Goal: Transaction & Acquisition: Purchase product/service

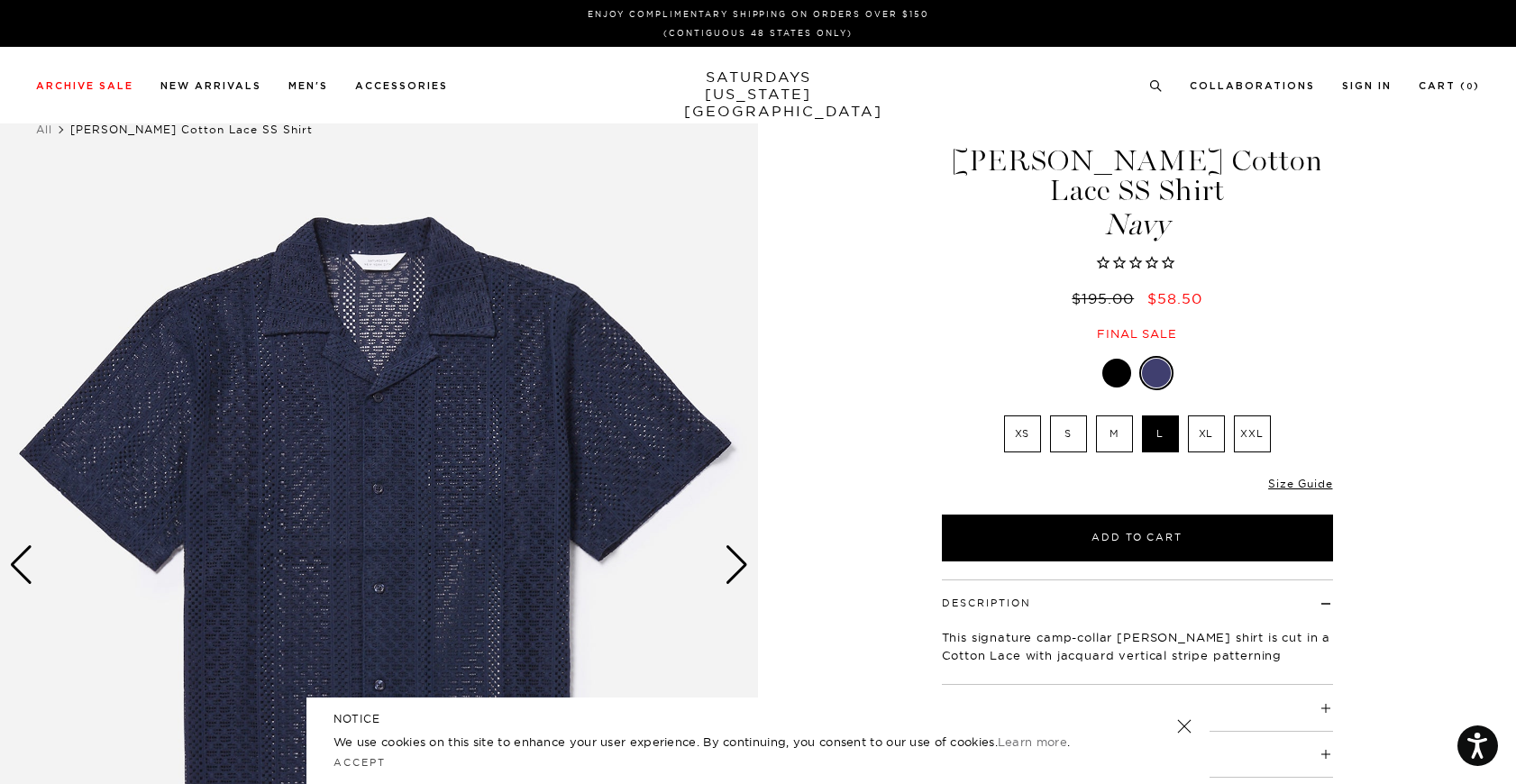
click at [1117, 358] on div at bounding box center [1116, 372] width 29 height 29
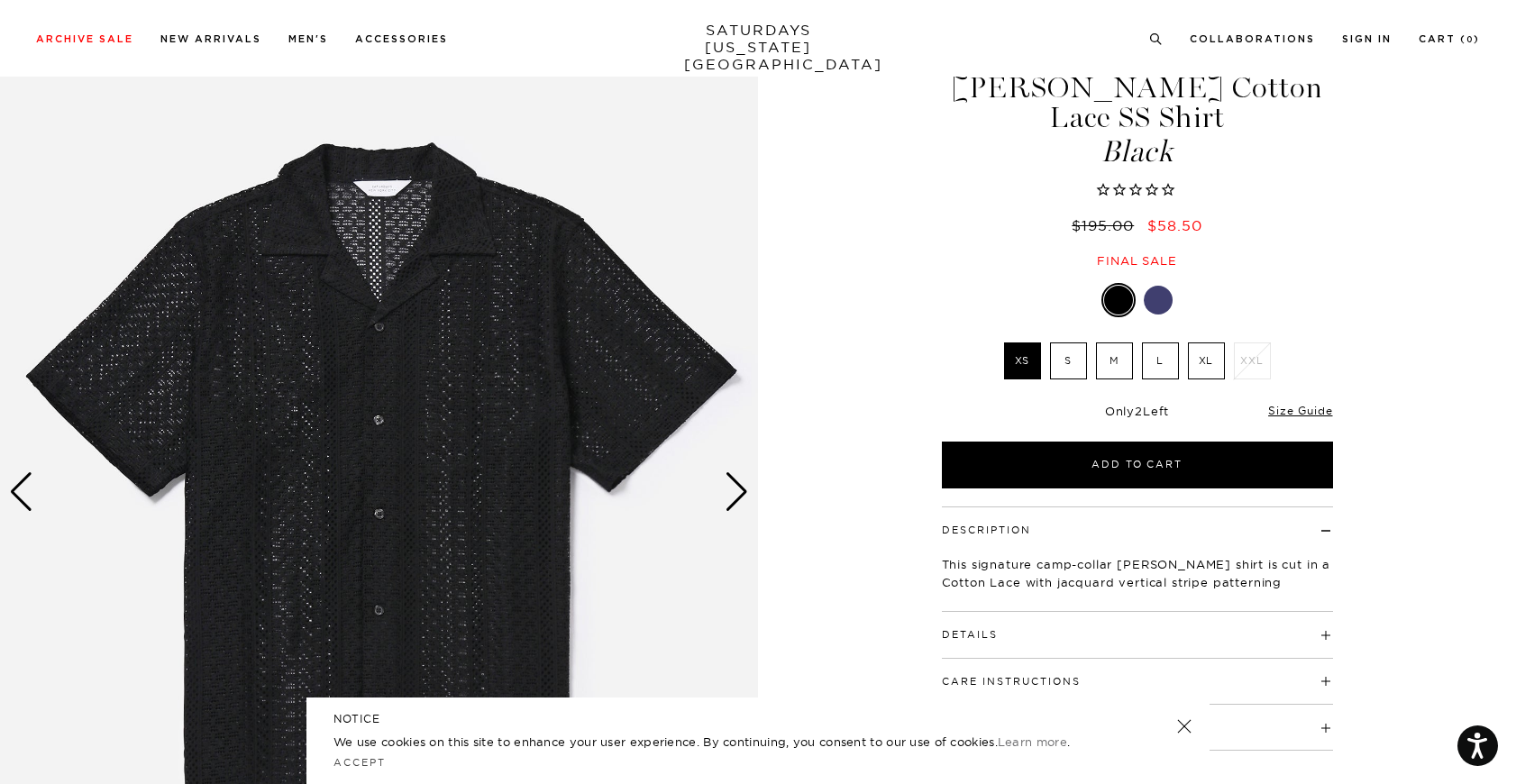
scroll to position [71, 0]
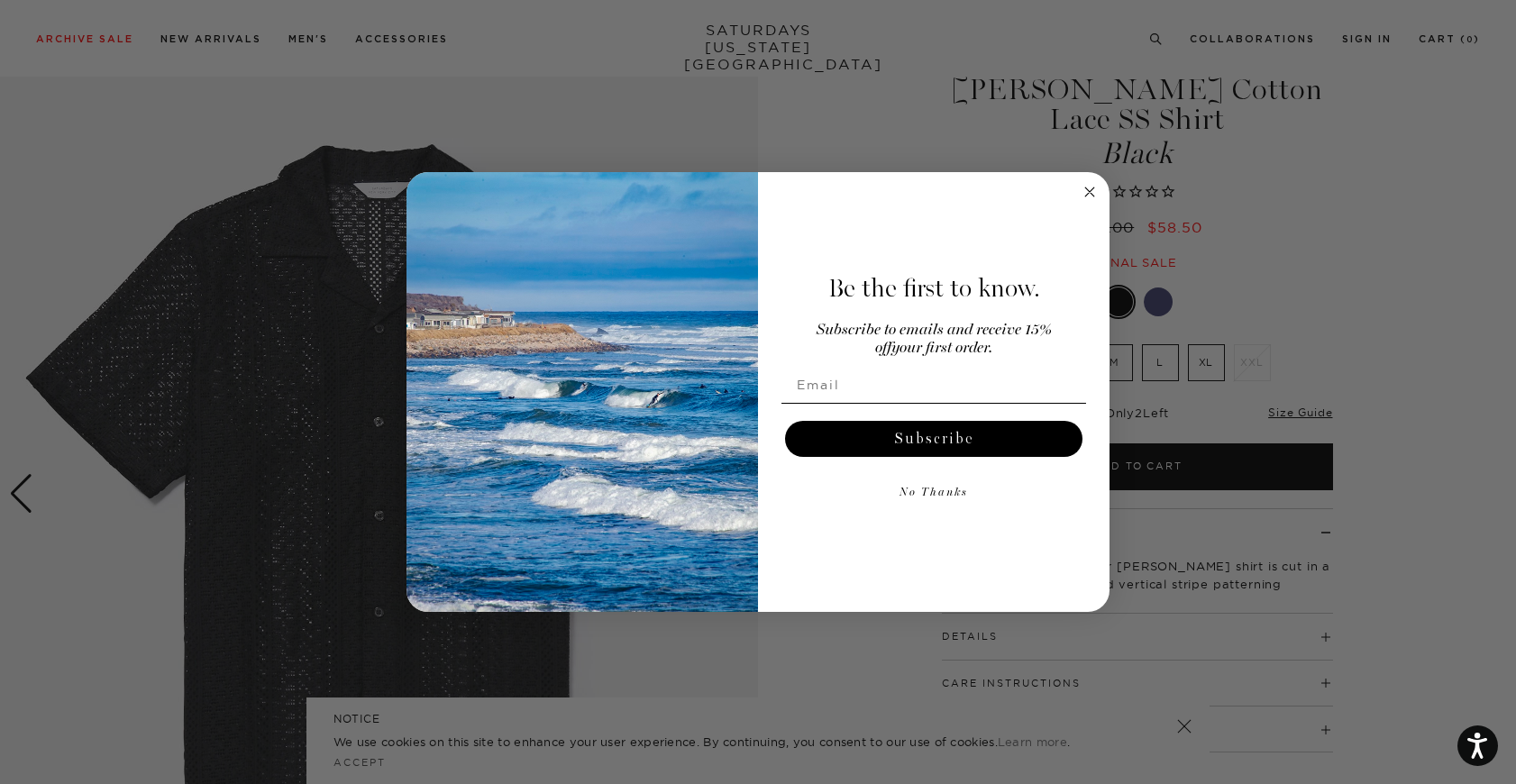
click at [1090, 193] on icon "Close dialog" at bounding box center [1089, 191] width 9 height 9
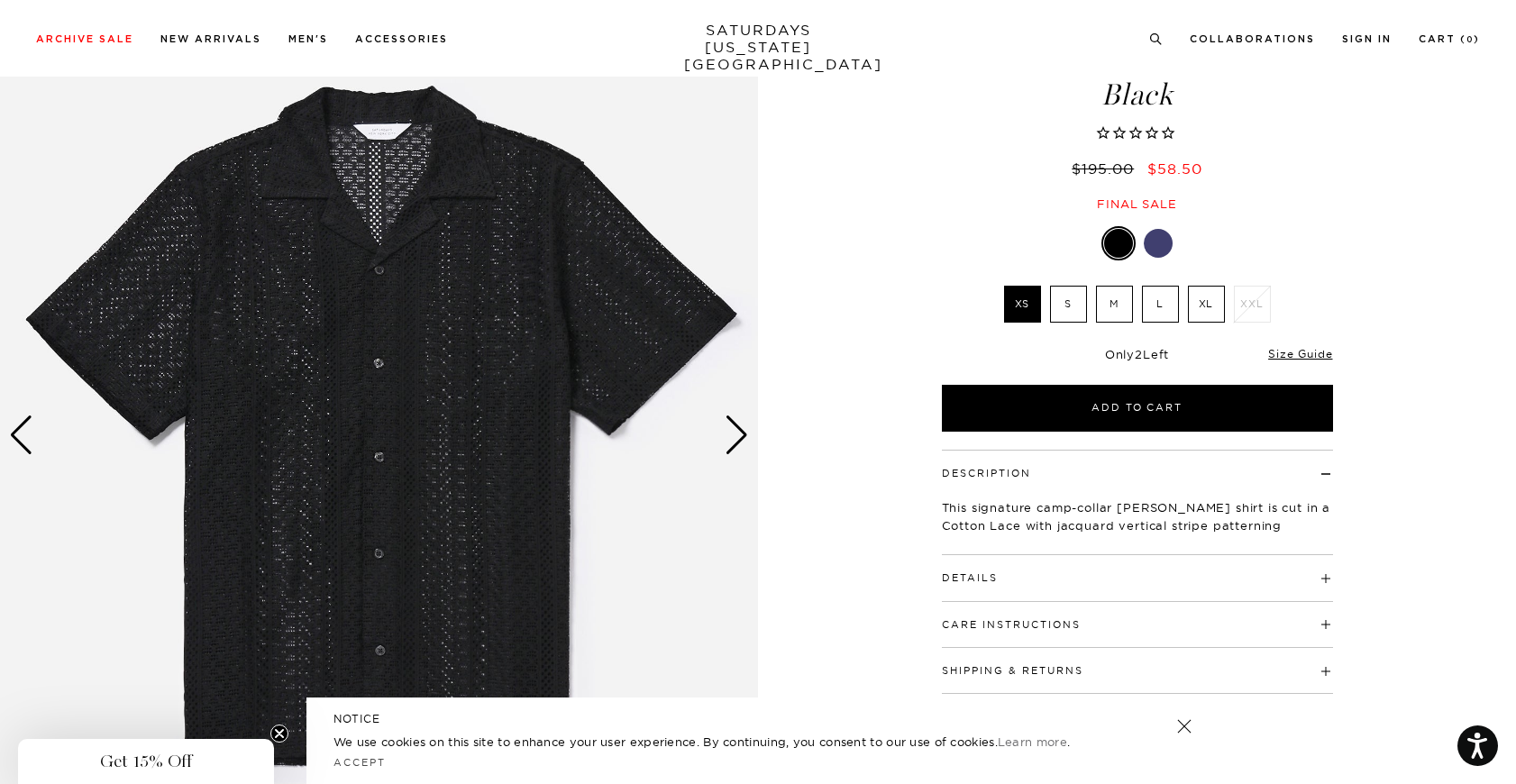
scroll to position [126, 0]
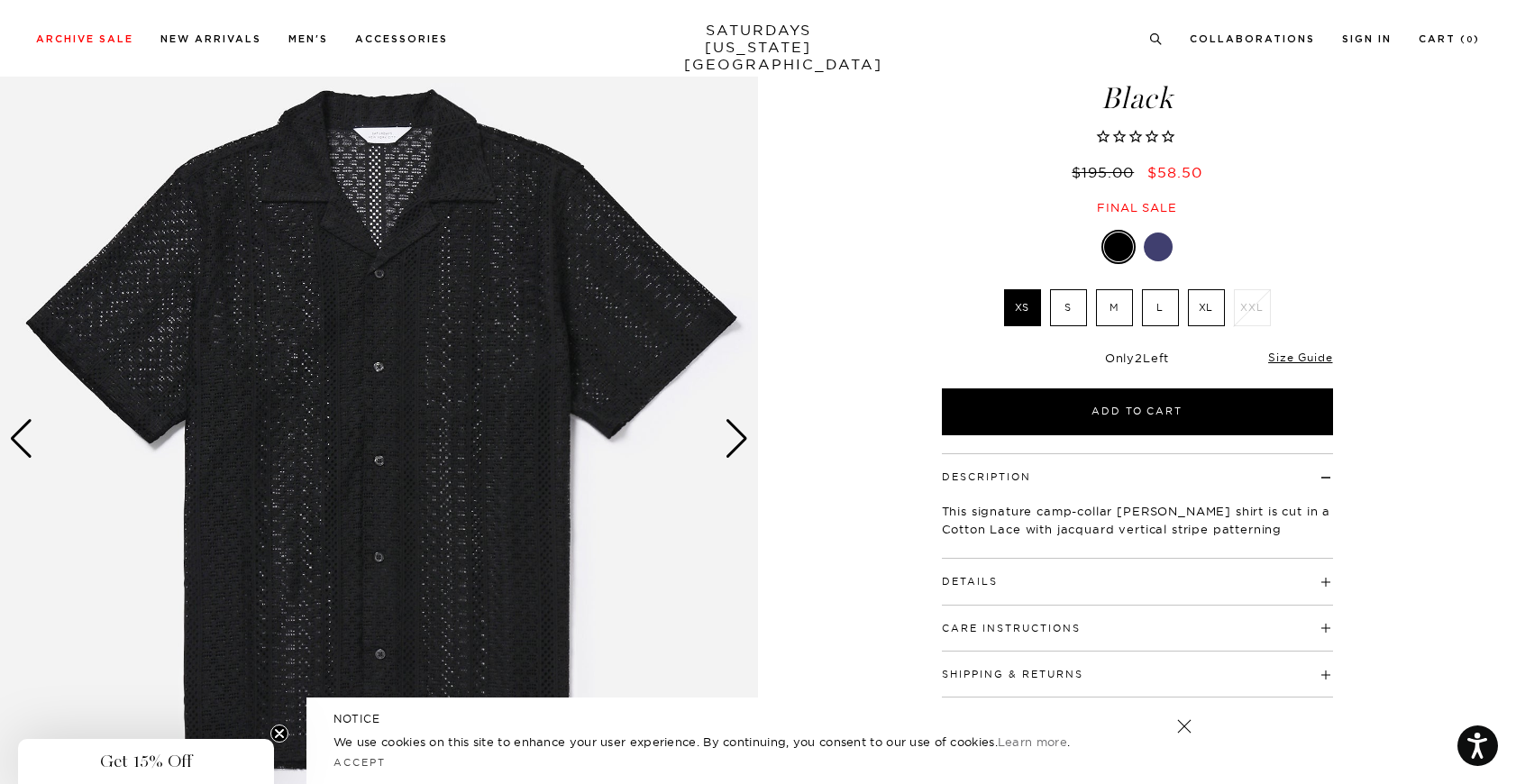
click at [745, 442] on div "Next slide" at bounding box center [737, 439] width 25 height 40
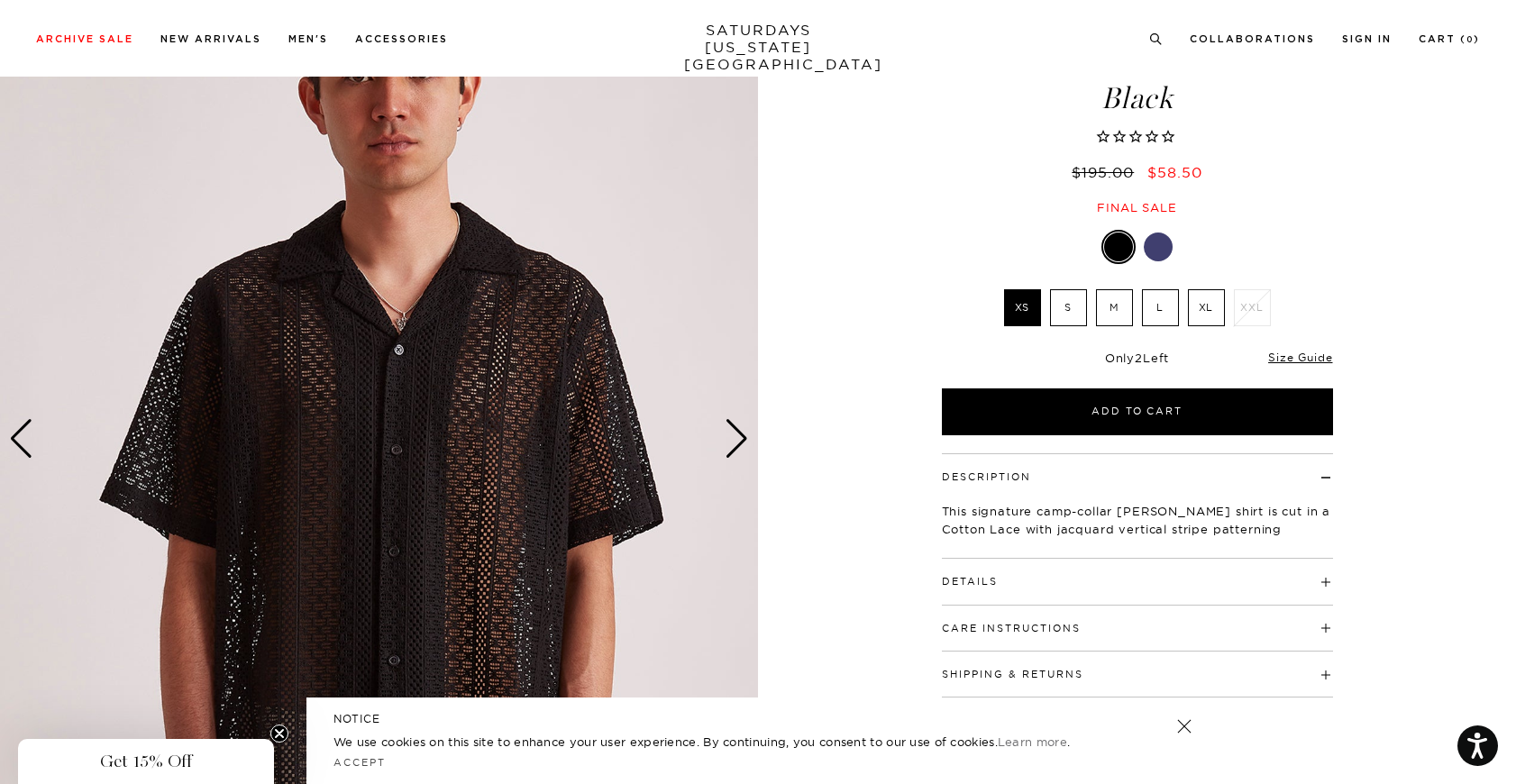
click at [745, 441] on div "Next slide" at bounding box center [737, 439] width 25 height 40
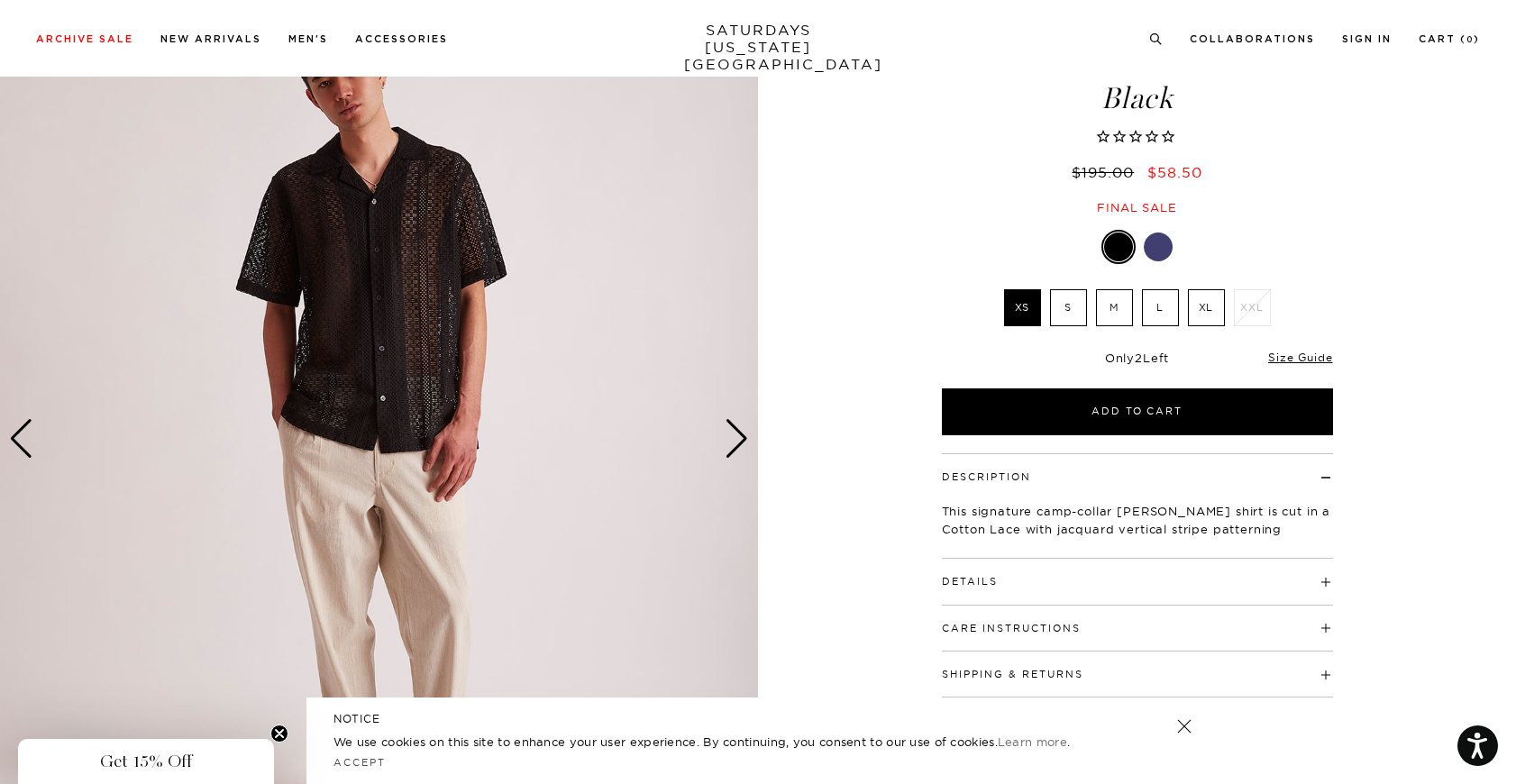
click at [745, 441] on div "Next slide" at bounding box center [737, 439] width 25 height 40
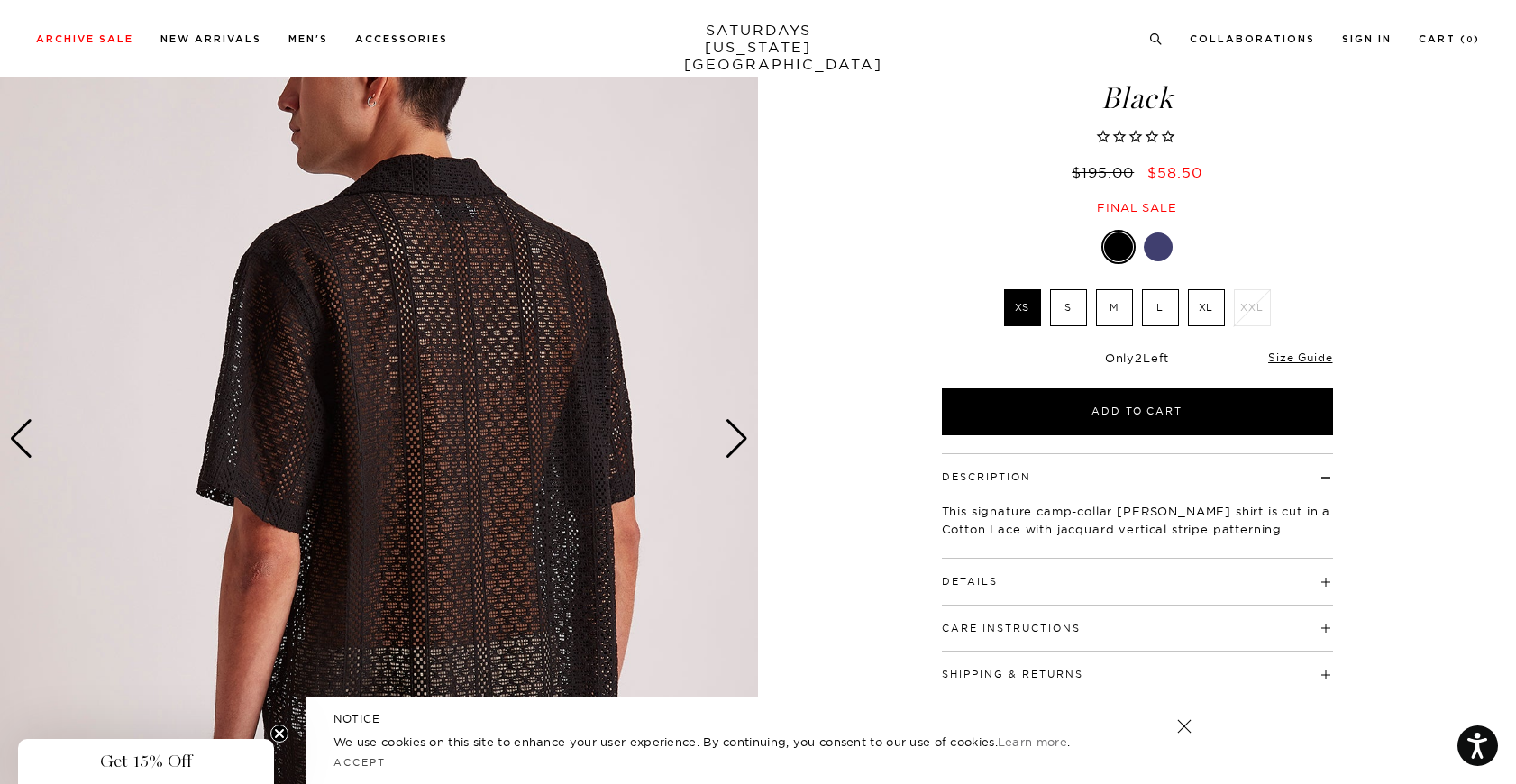
scroll to position [0, 0]
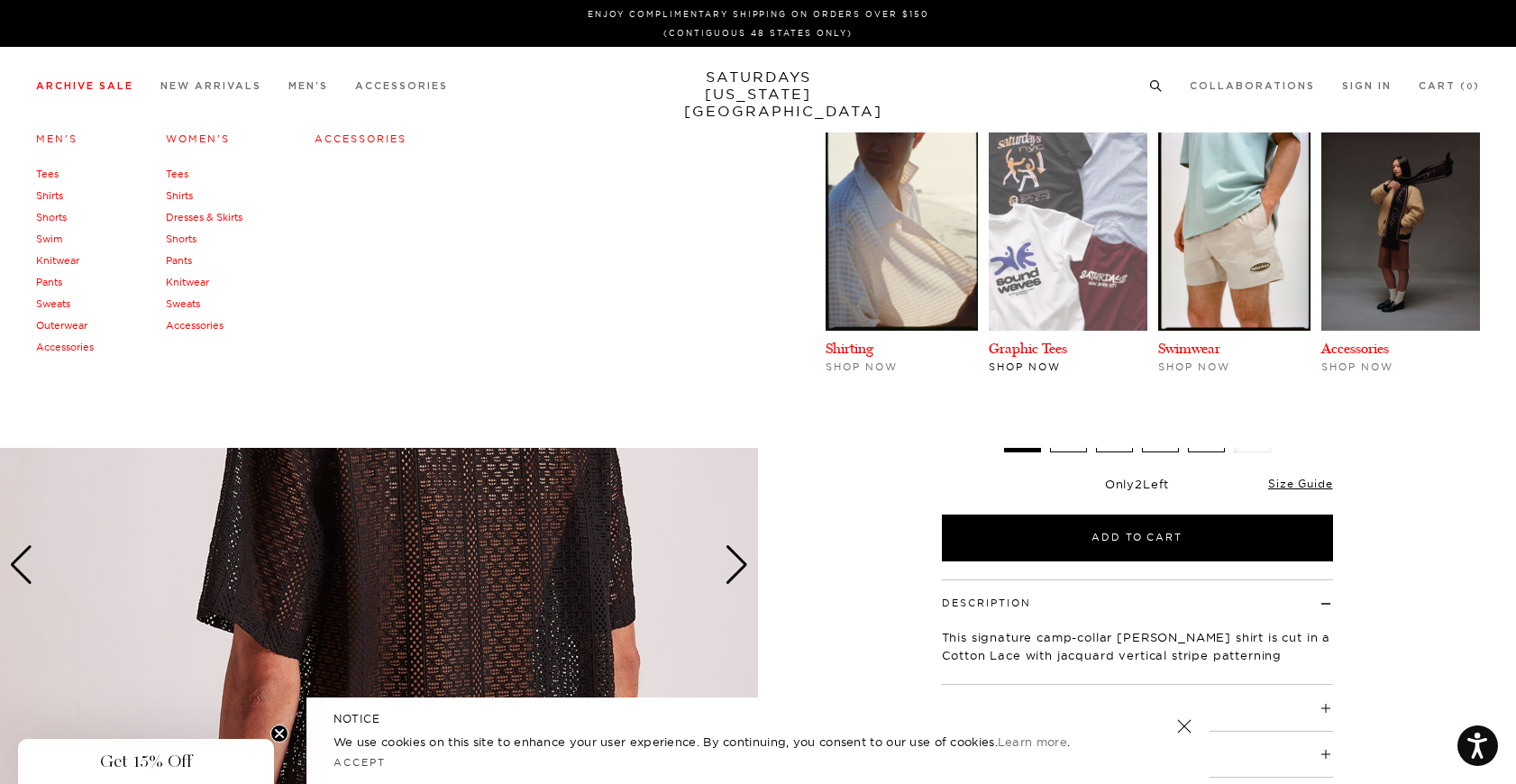
click at [1042, 226] on img at bounding box center [1068, 232] width 158 height 198
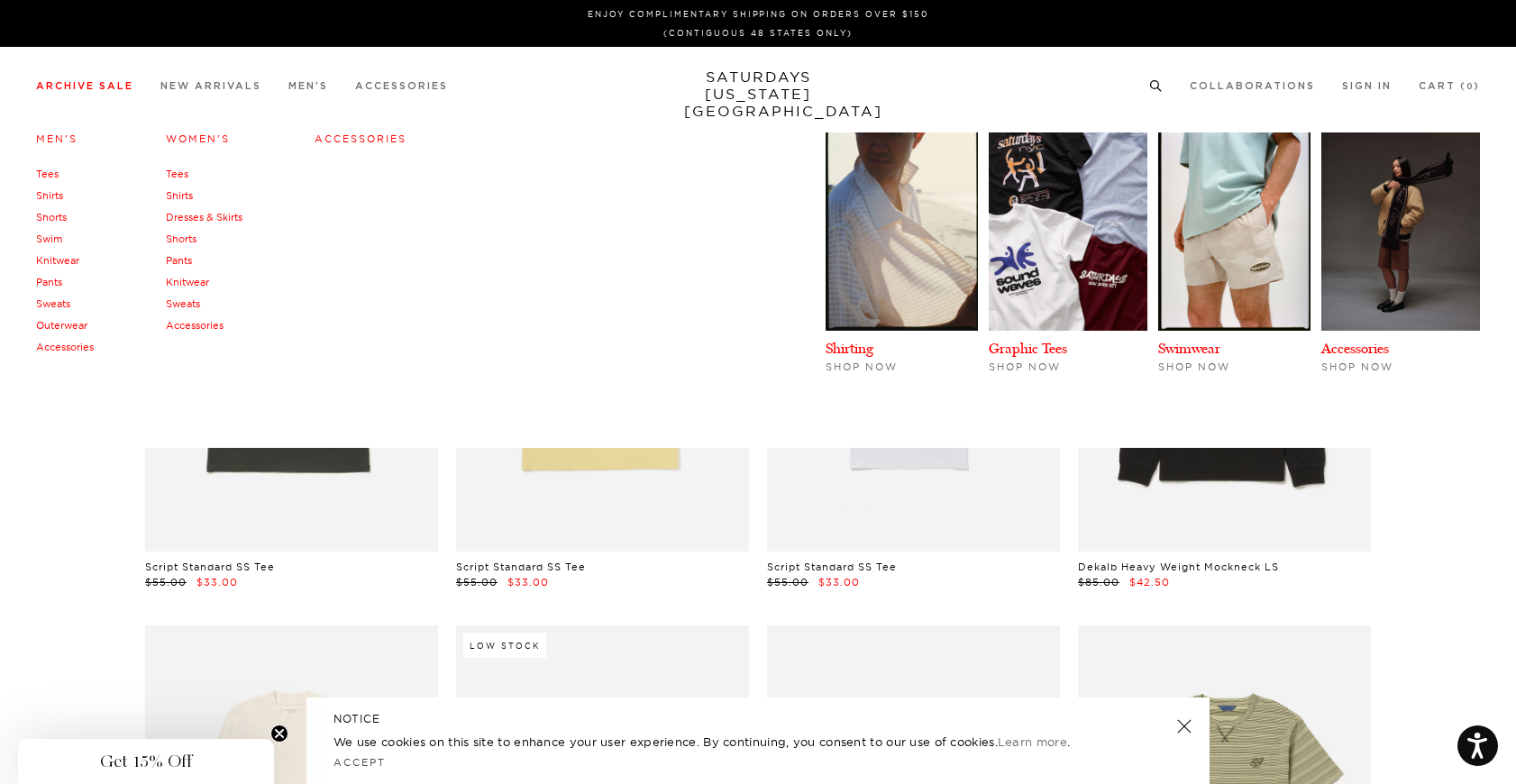
click at [55, 196] on link "Shirts" at bounding box center [49, 195] width 27 height 13
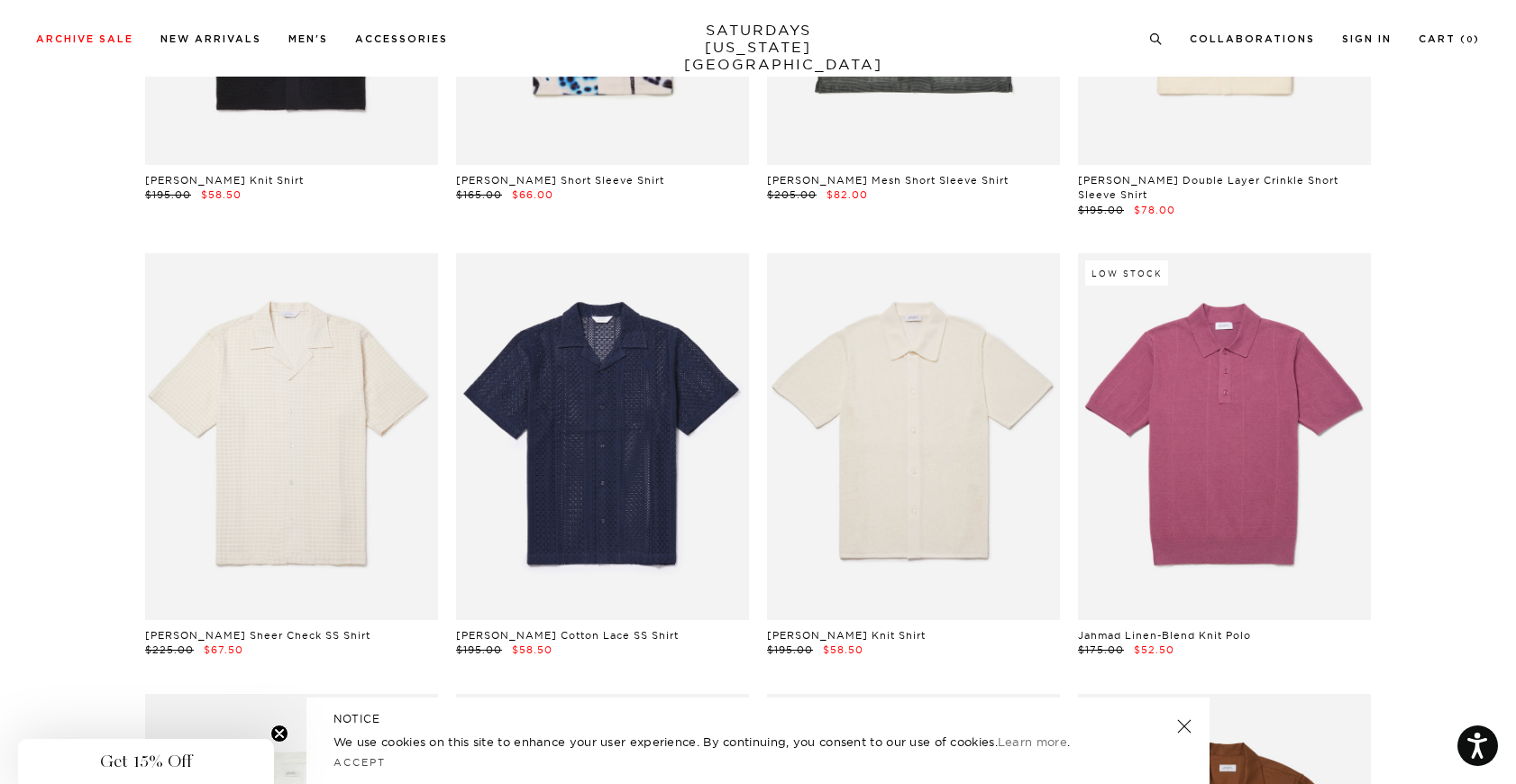
scroll to position [3142, 0]
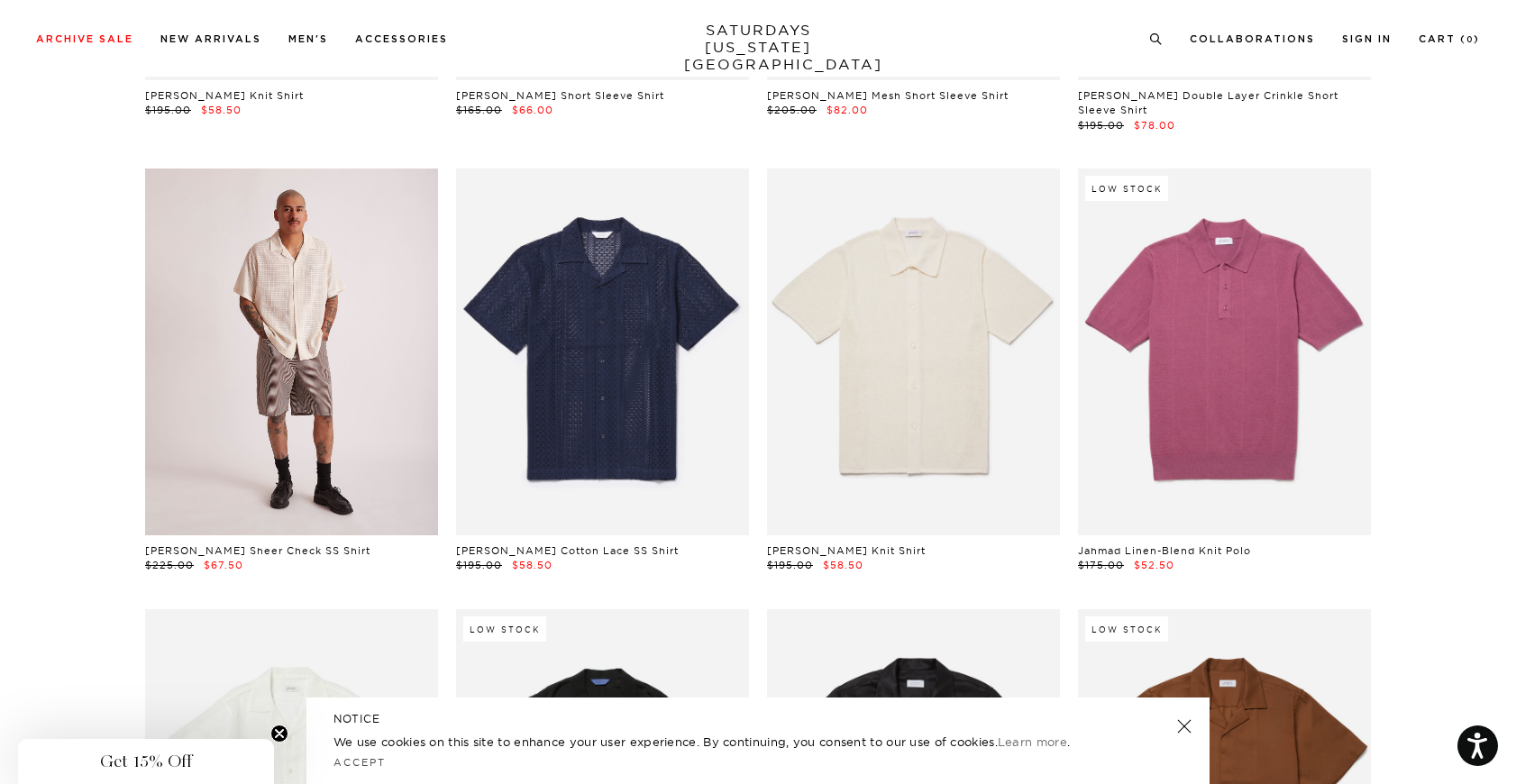
click at [312, 361] on link at bounding box center [292, 351] width 293 height 366
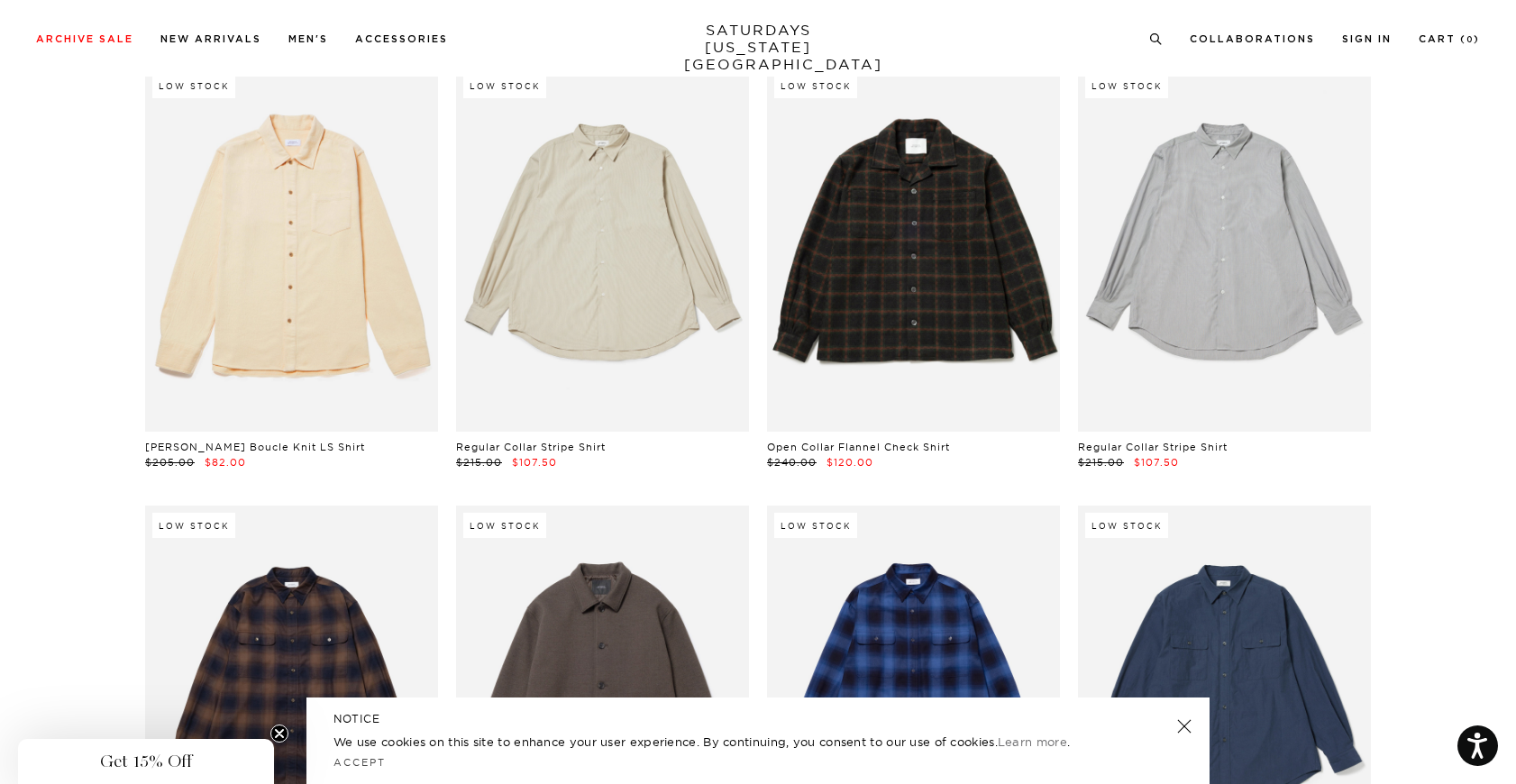
scroll to position [6414, 2]
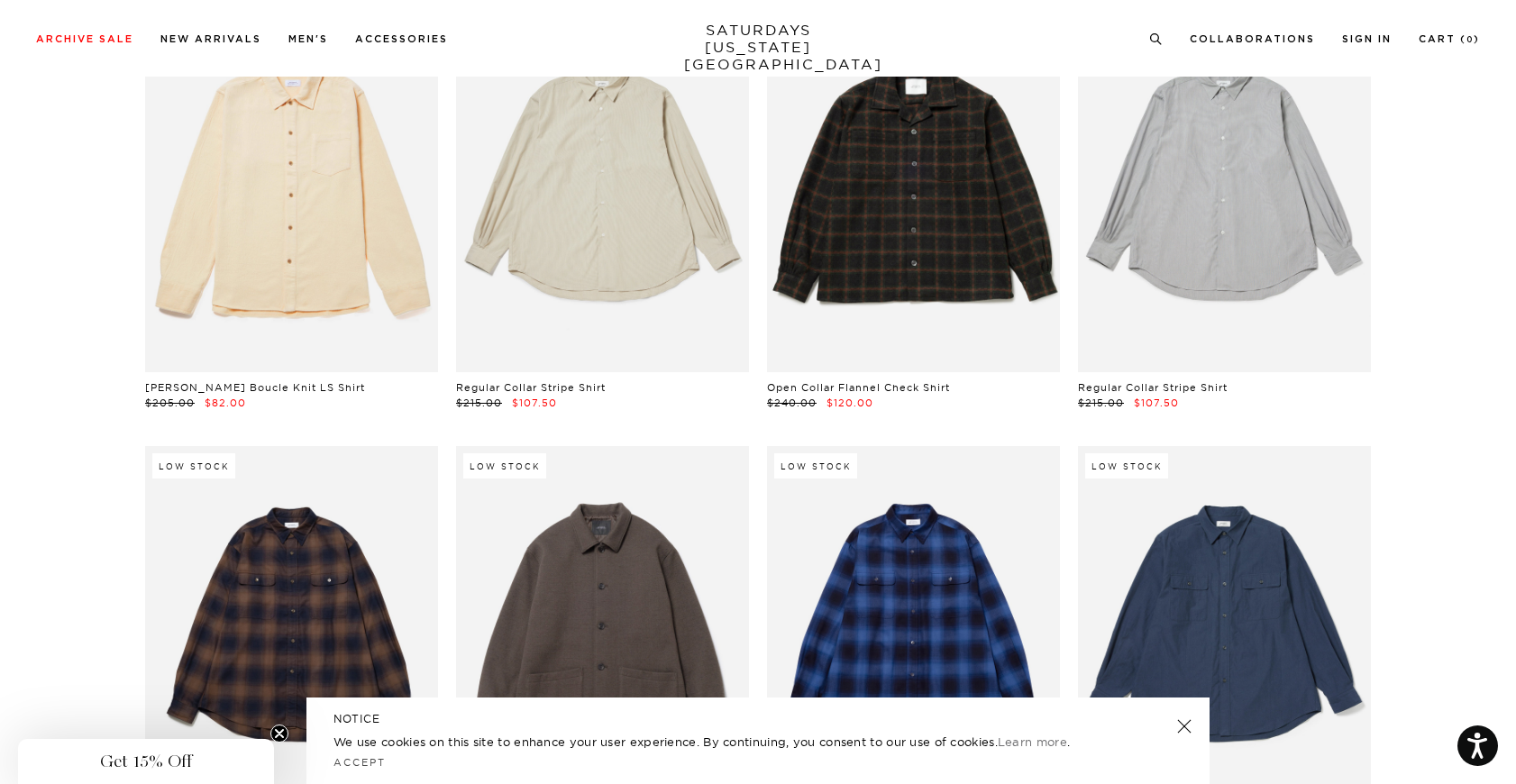
click at [1176, 730] on link at bounding box center [1184, 726] width 25 height 25
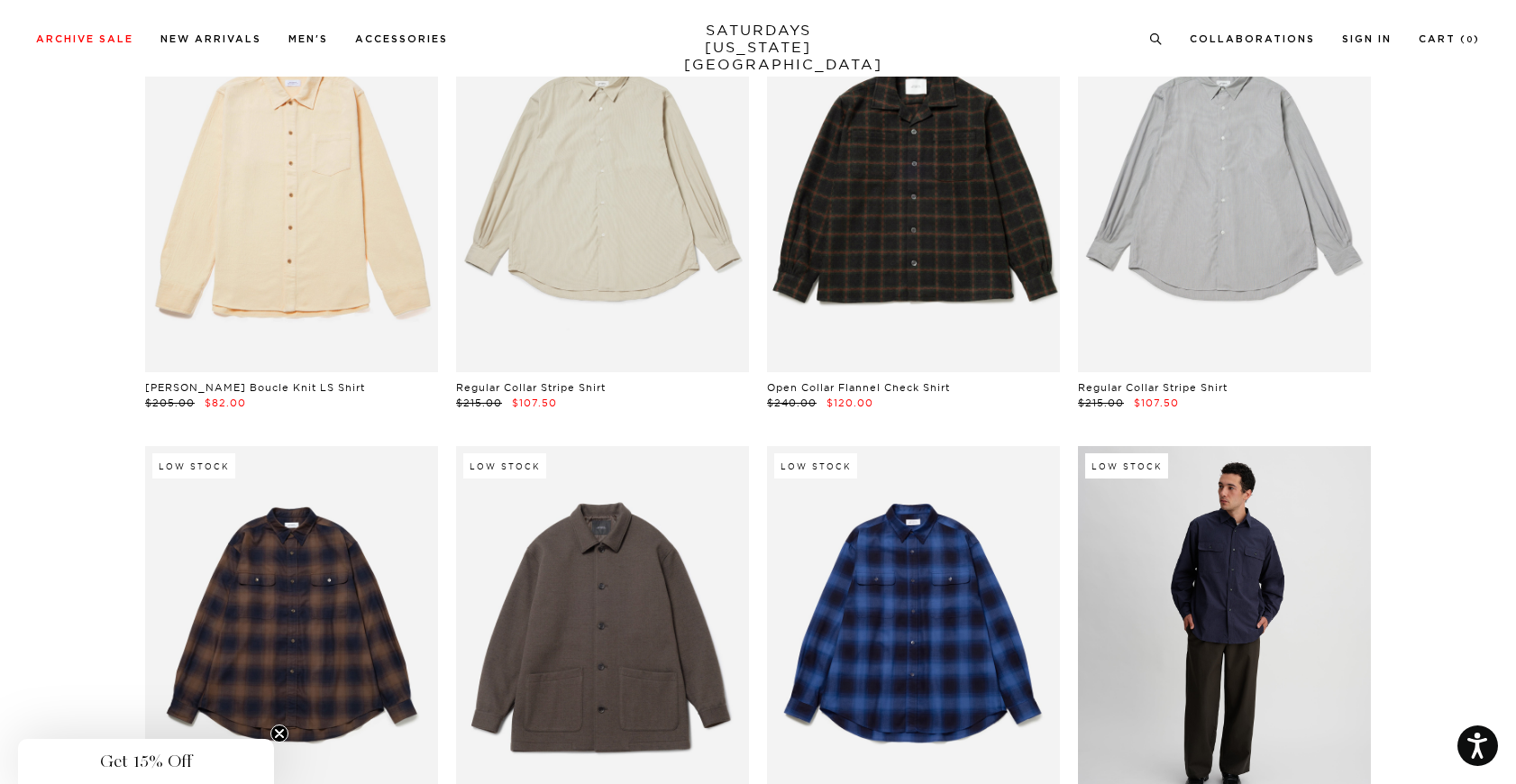
click at [1188, 730] on link at bounding box center [1225, 630] width 293 height 366
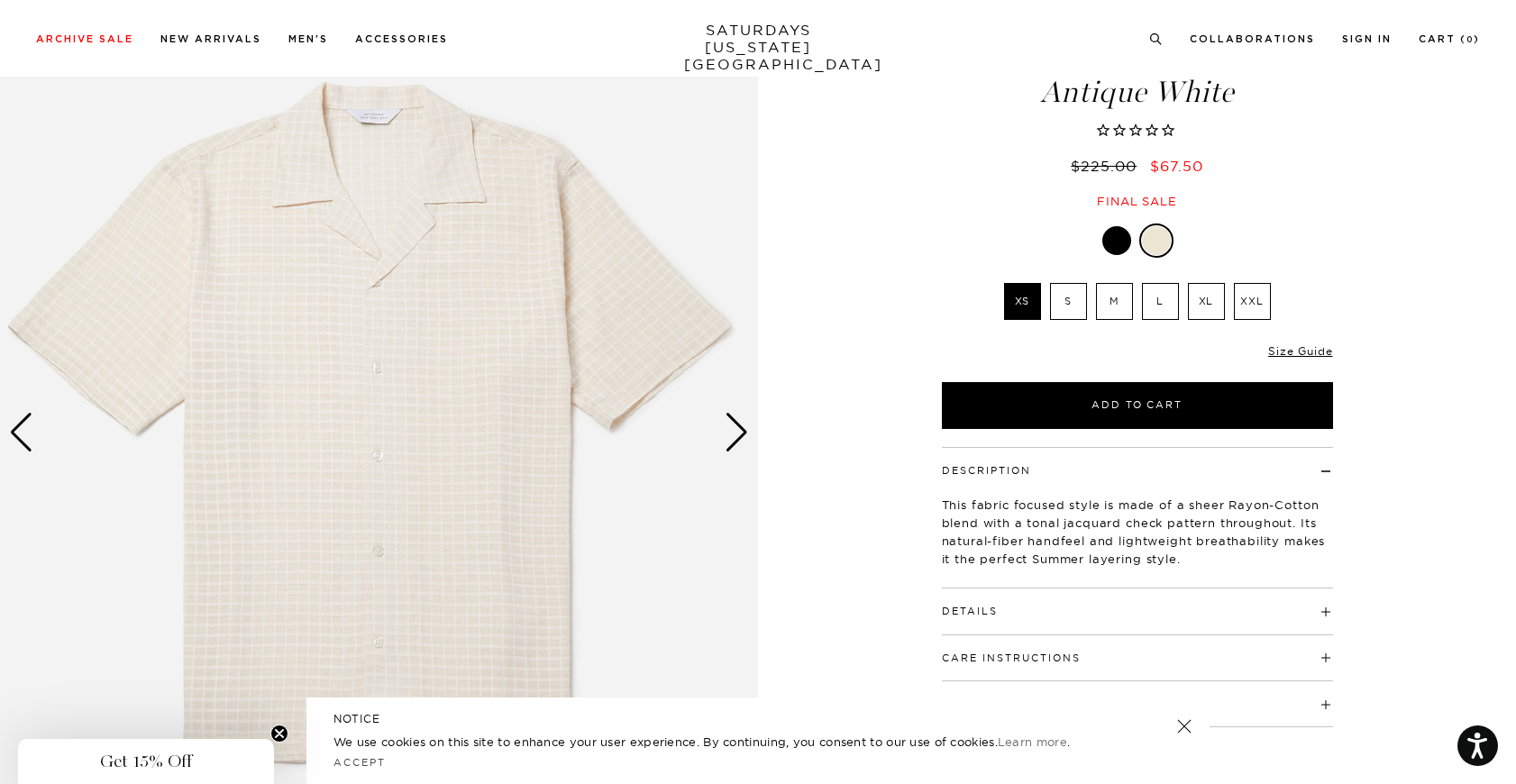
scroll to position [230, 0]
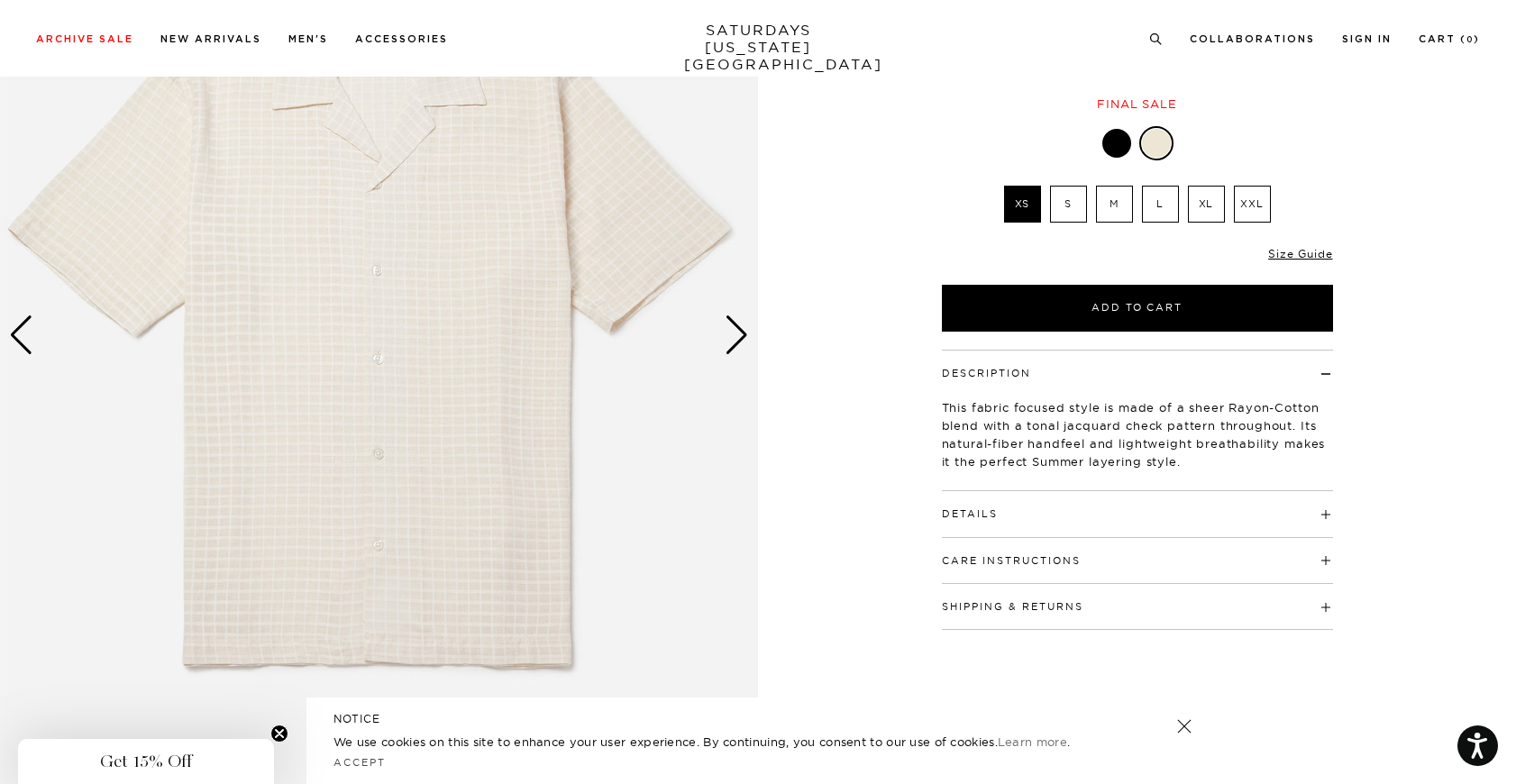
click at [725, 347] on div "Next slide" at bounding box center [737, 336] width 25 height 40
click at [736, 346] on div "Next slide" at bounding box center [737, 336] width 25 height 40
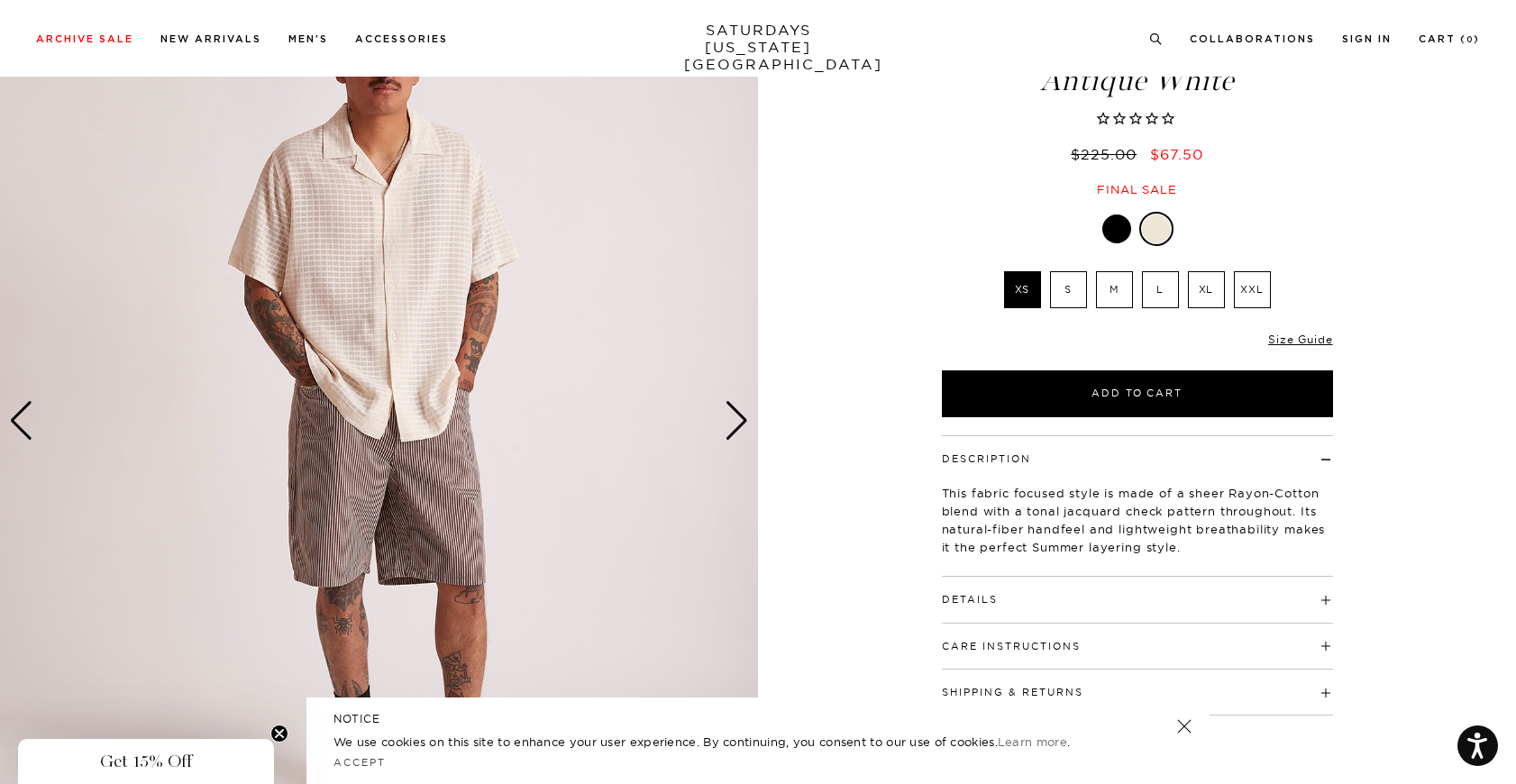
scroll to position [128, 0]
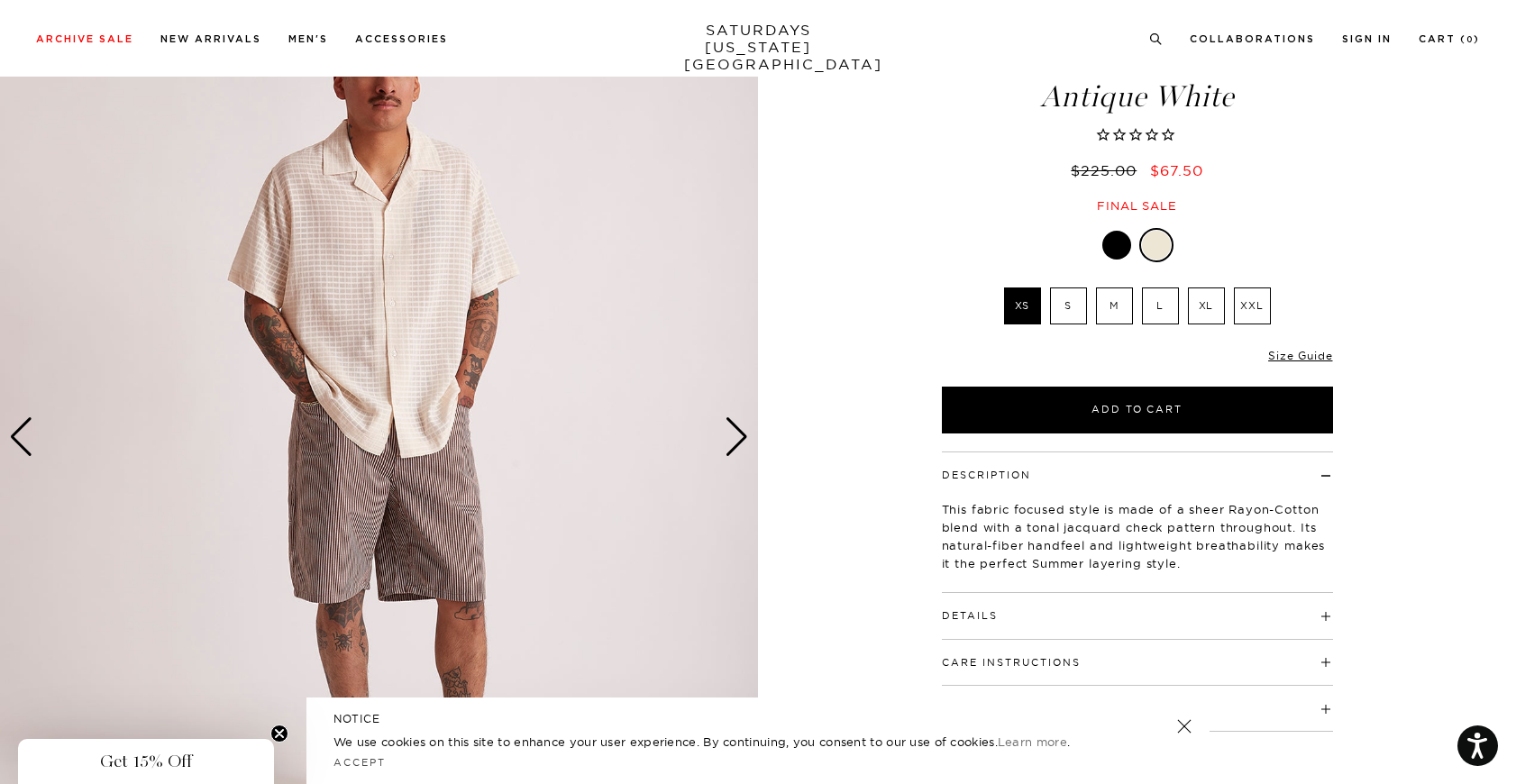
click at [1123, 231] on div at bounding box center [1116, 245] width 29 height 29
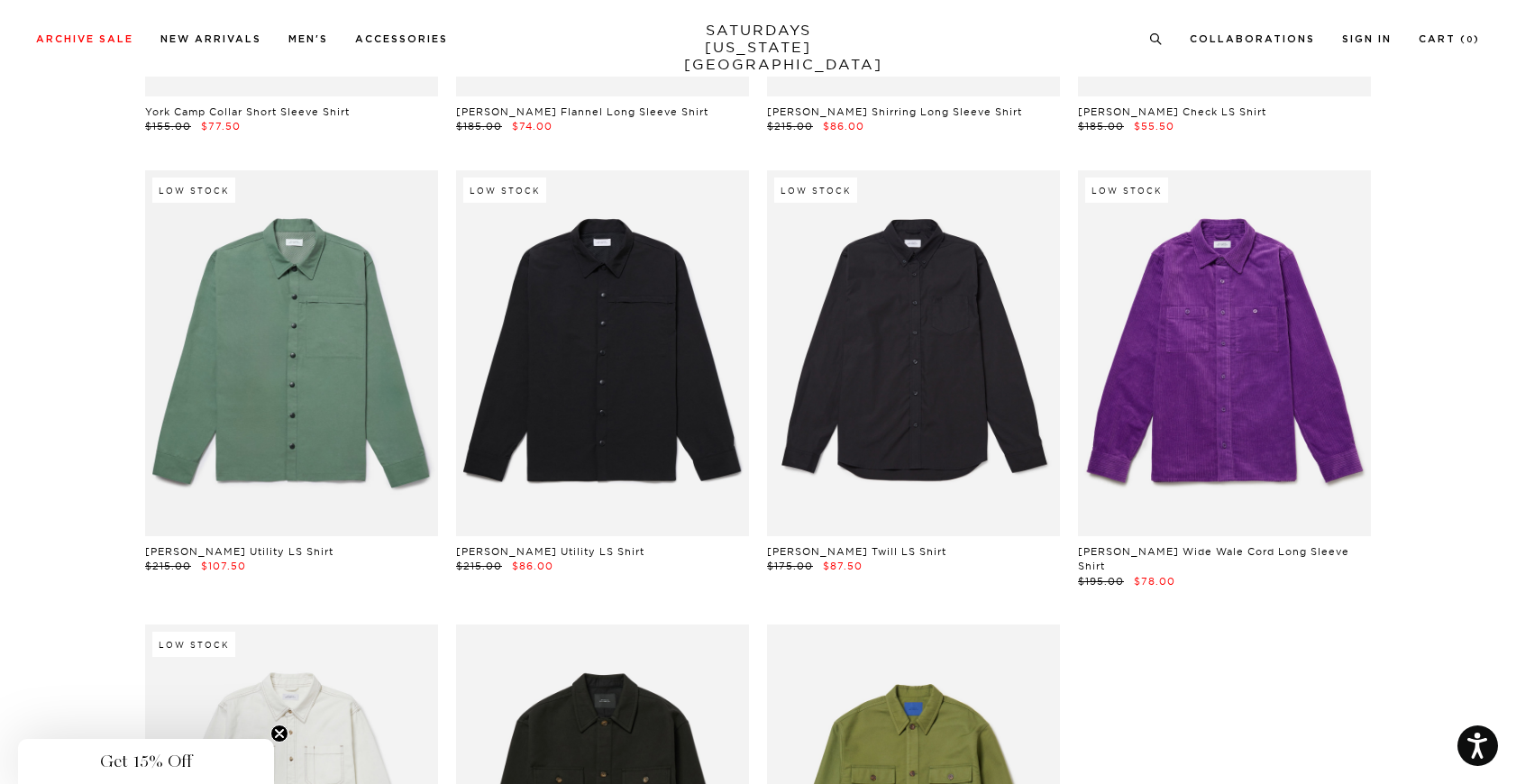
scroll to position [7993, 2]
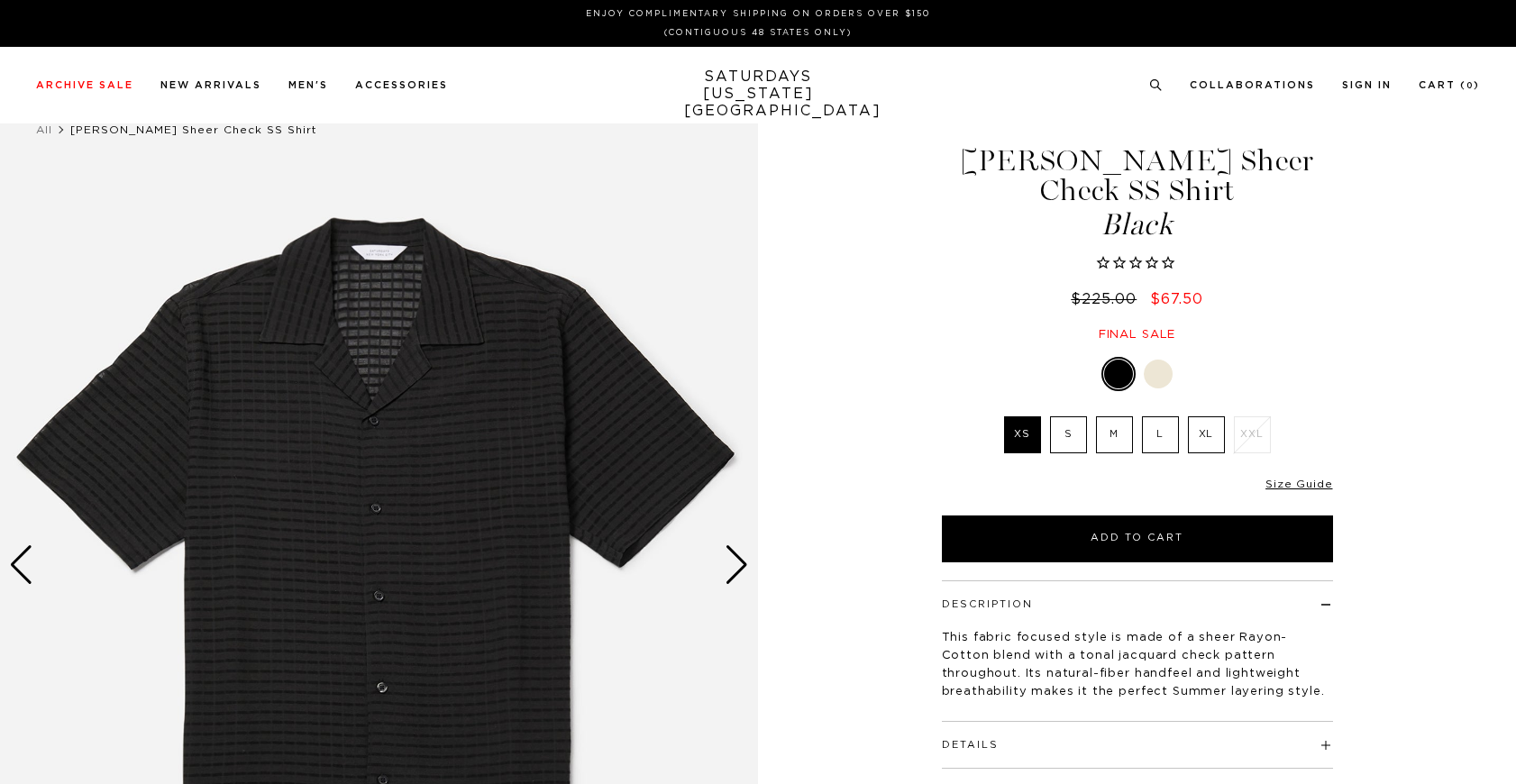
click at [1165, 382] on div "Black XS S M L XL XXL XS S M L XL" at bounding box center [1137, 460] width 451 height 206
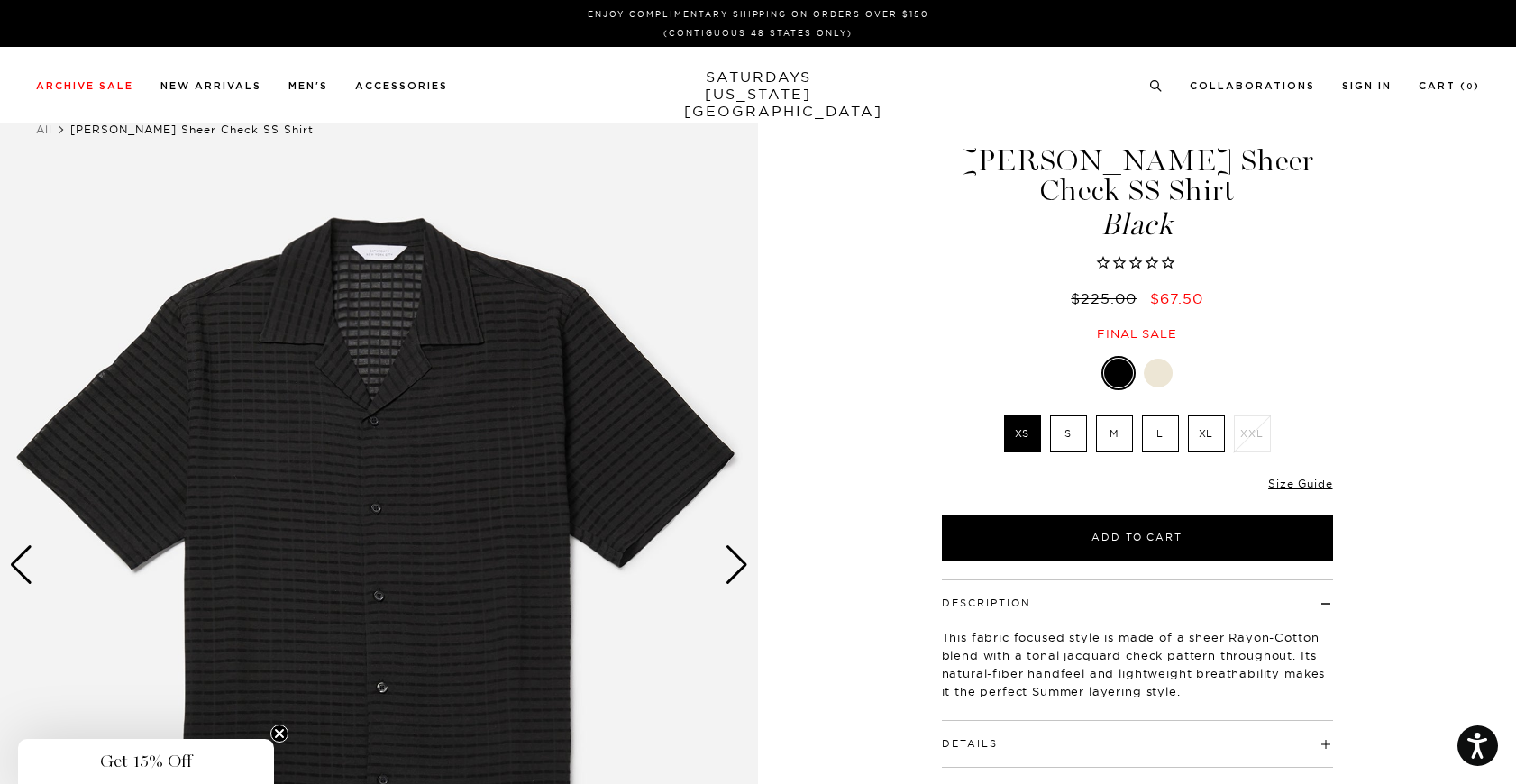
click at [1160, 416] on label "L" at bounding box center [1160, 434] width 37 height 37
click at [0, 0] on input "L" at bounding box center [0, 0] width 0 height 0
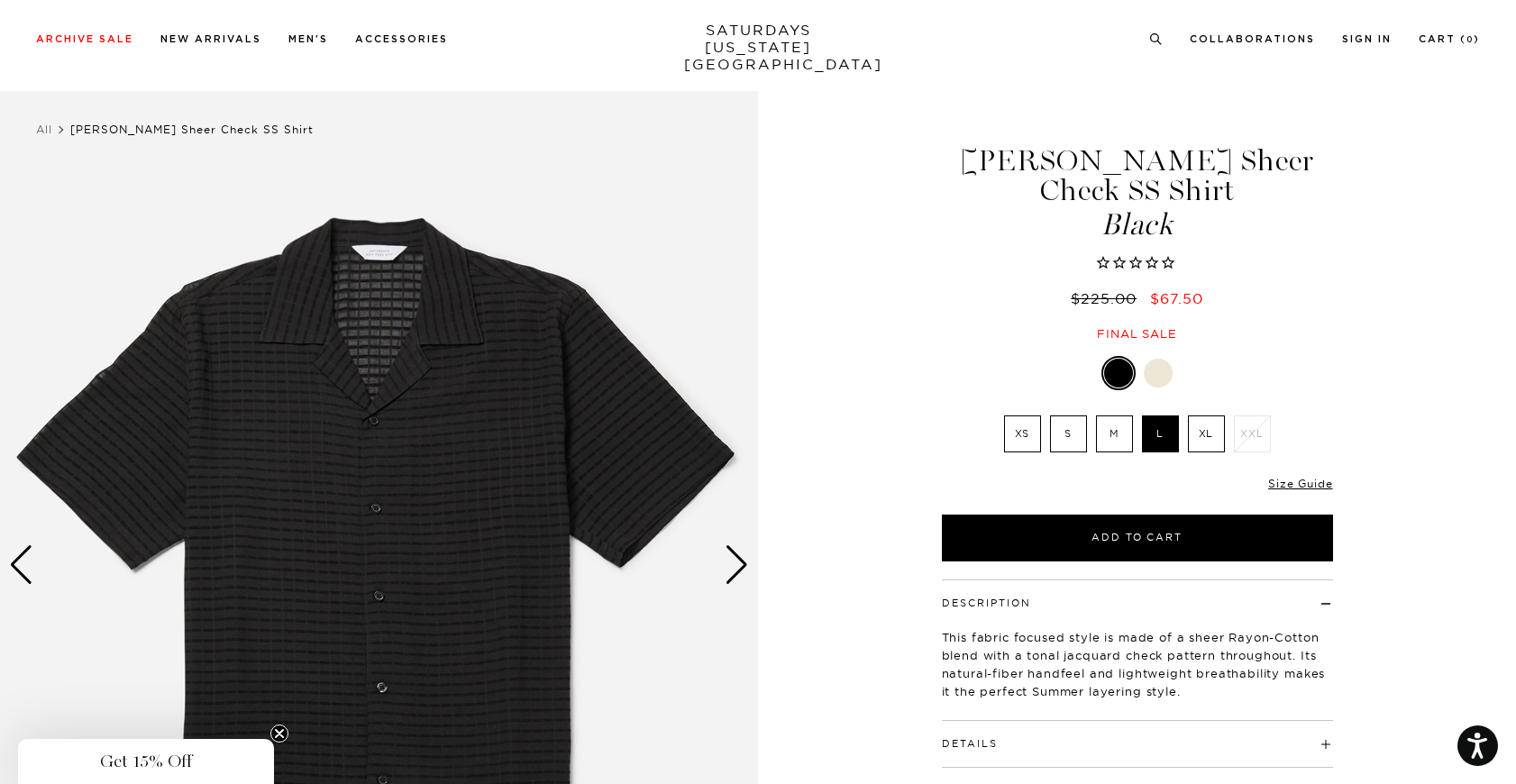
scroll to position [46, 0]
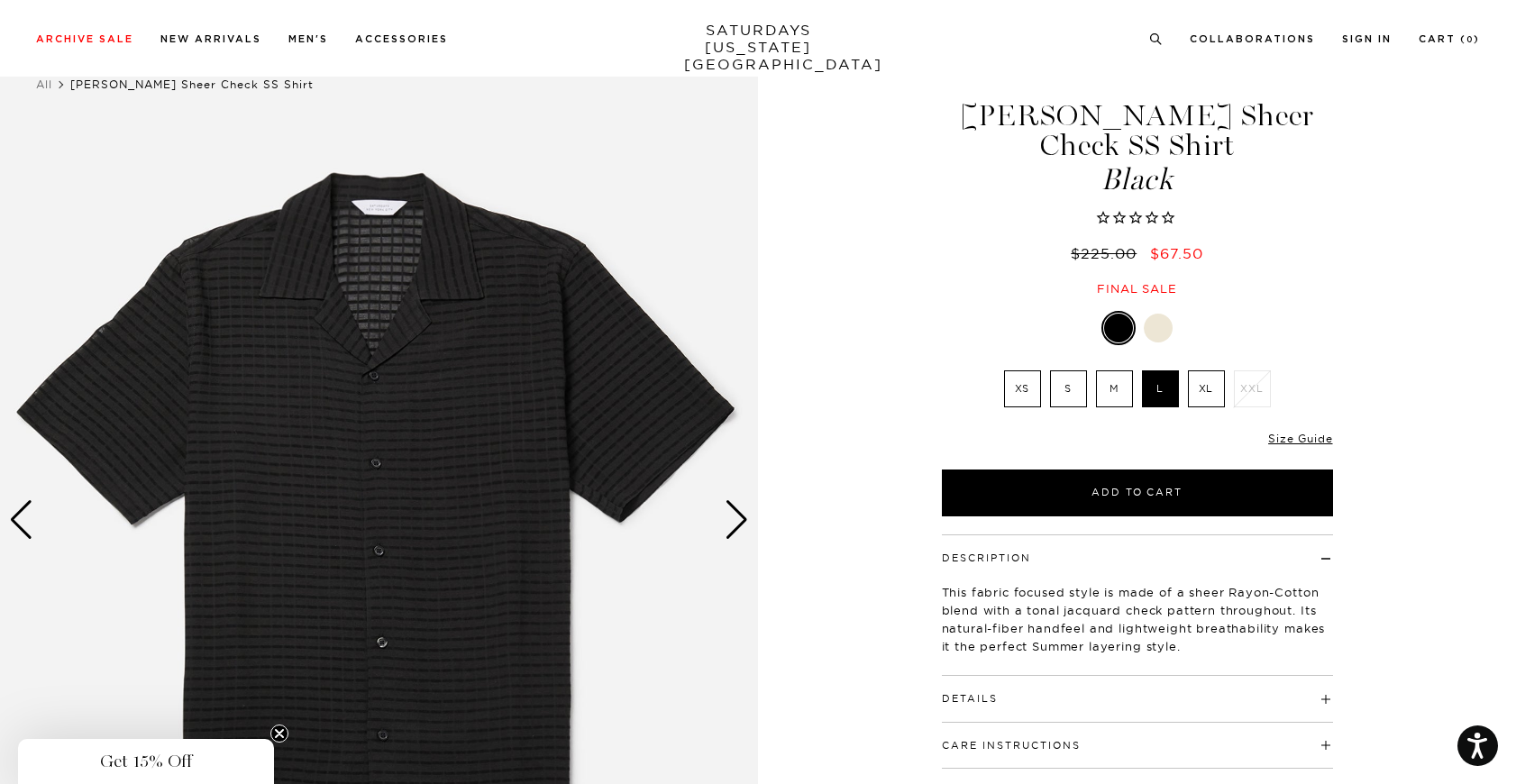
click at [732, 517] on div "Next slide" at bounding box center [737, 520] width 25 height 40
click at [741, 517] on div "Next slide" at bounding box center [737, 520] width 25 height 40
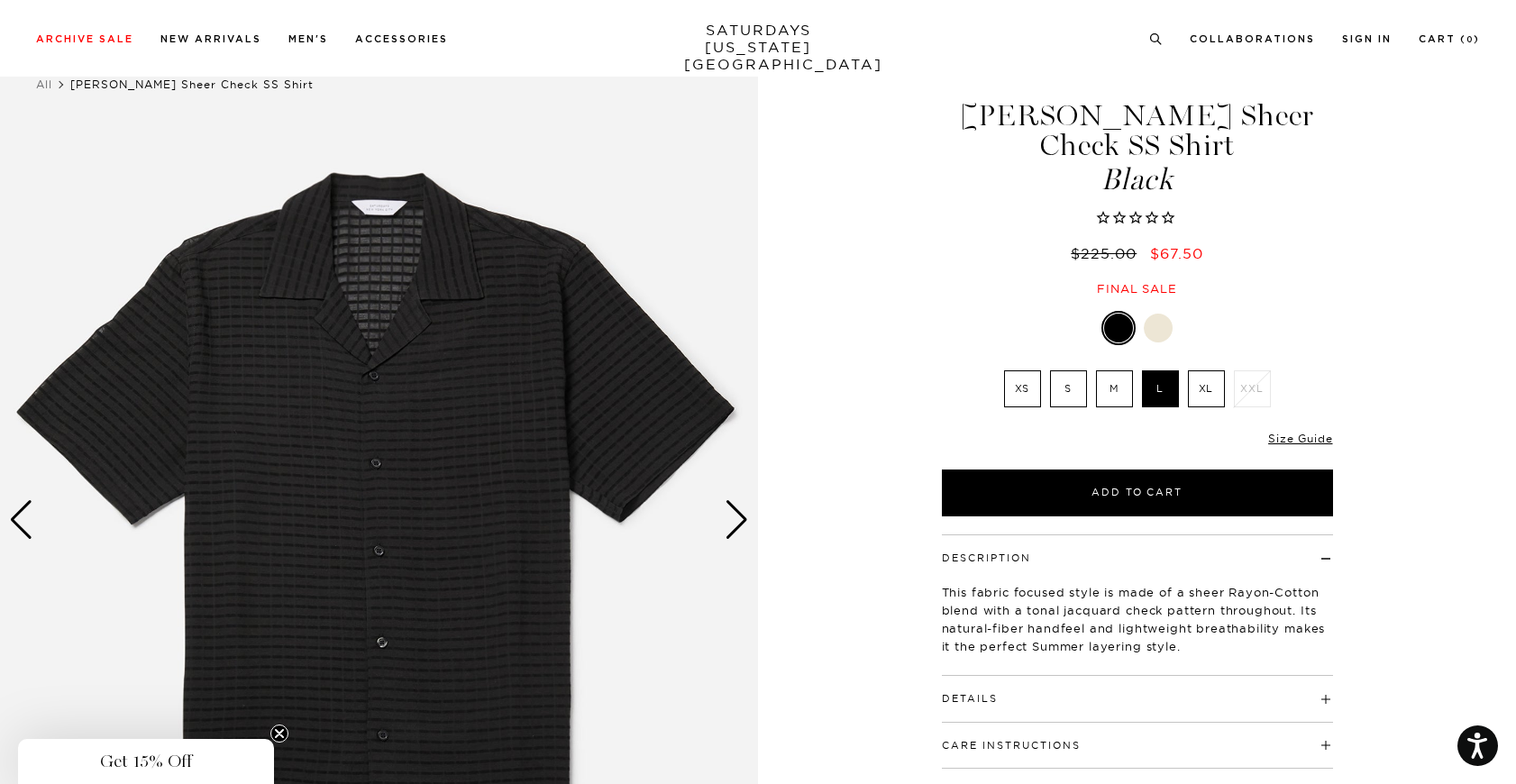
click at [741, 517] on div "Next slide" at bounding box center [737, 520] width 25 height 40
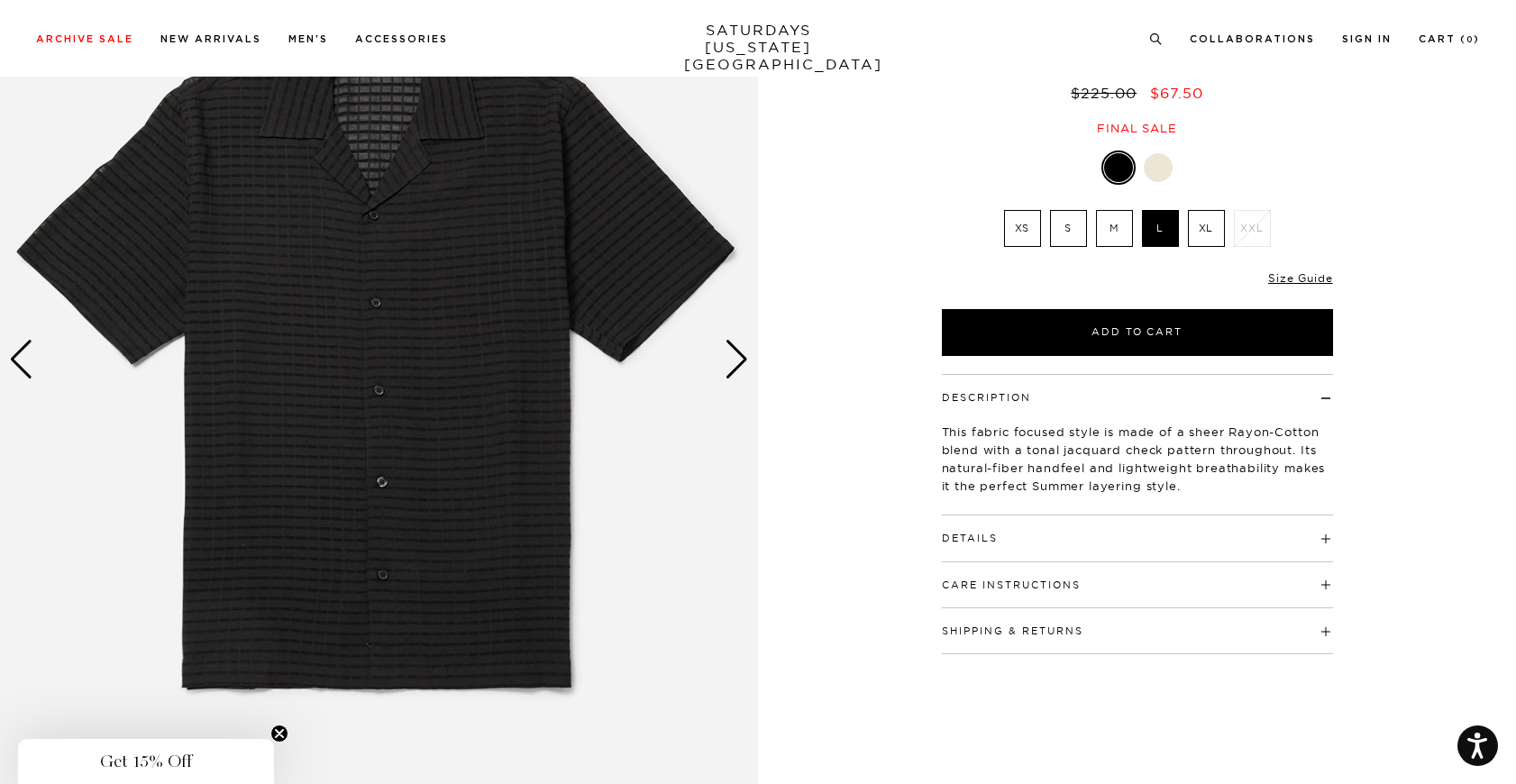
scroll to position [0, 0]
